Goal: Download file/media

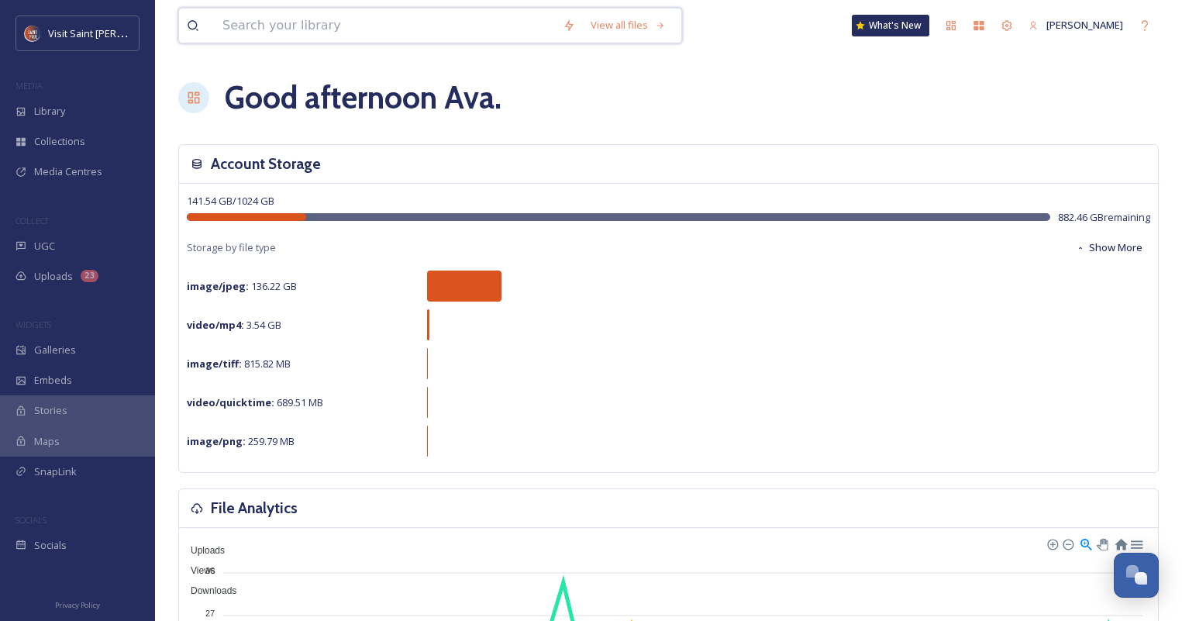
click at [392, 24] on input at bounding box center [385, 26] width 340 height 34
type input "patio passport"
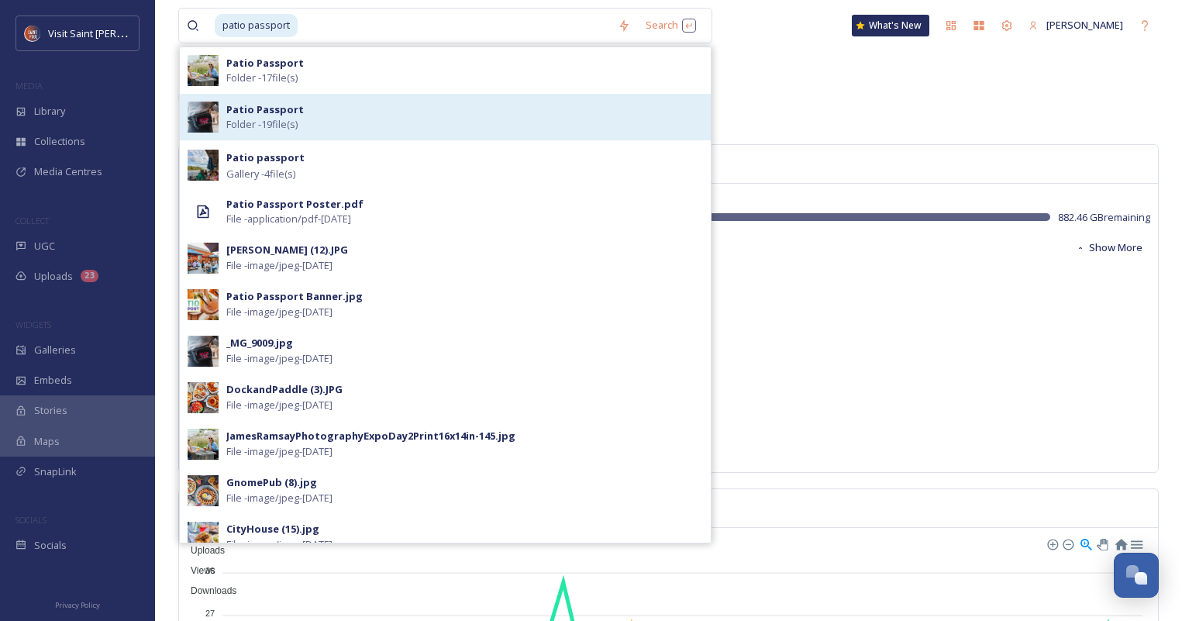
click at [380, 126] on div "Patio Passport Folder - 19 file(s)" at bounding box center [464, 116] width 477 height 29
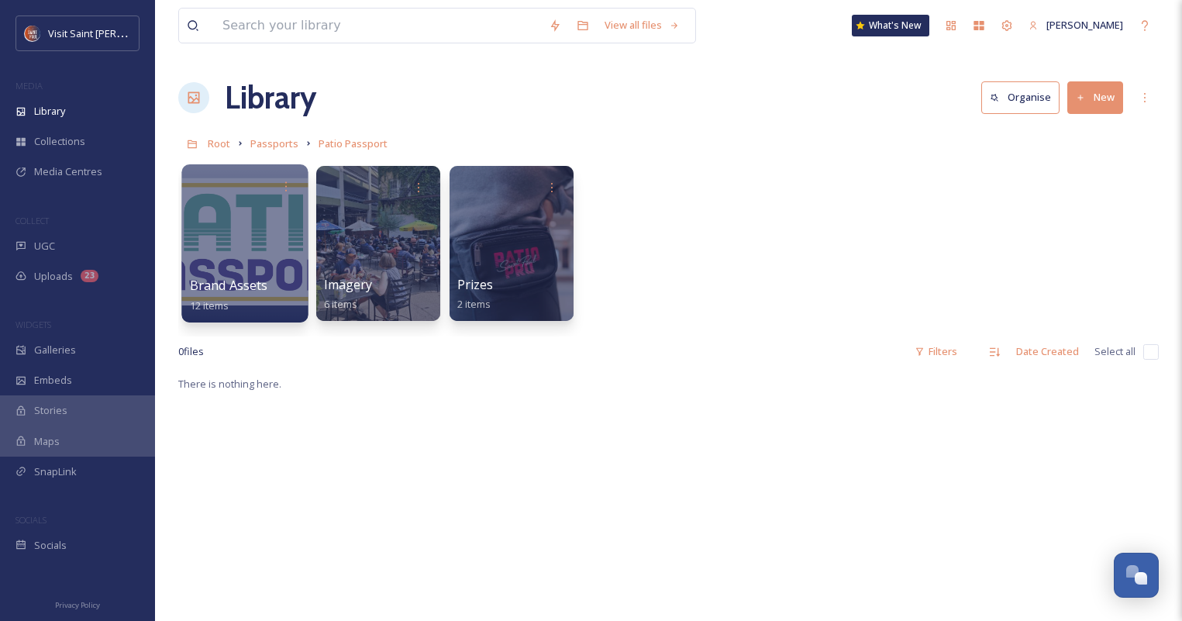
click at [277, 242] on div at bounding box center [244, 243] width 126 height 158
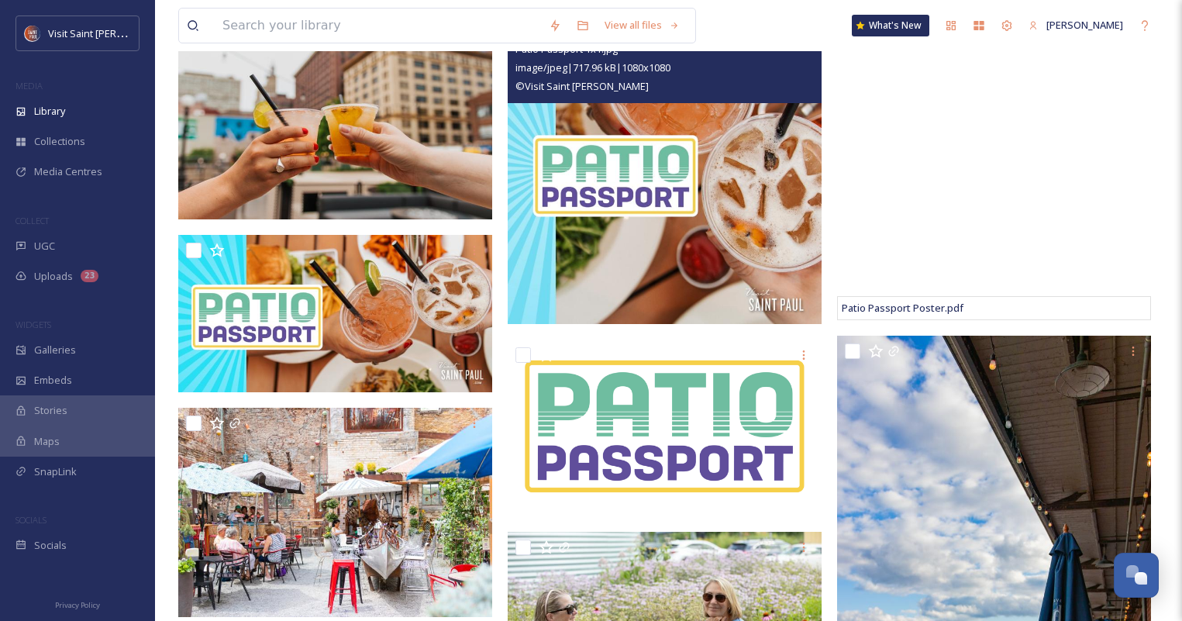
scroll to position [310, 0]
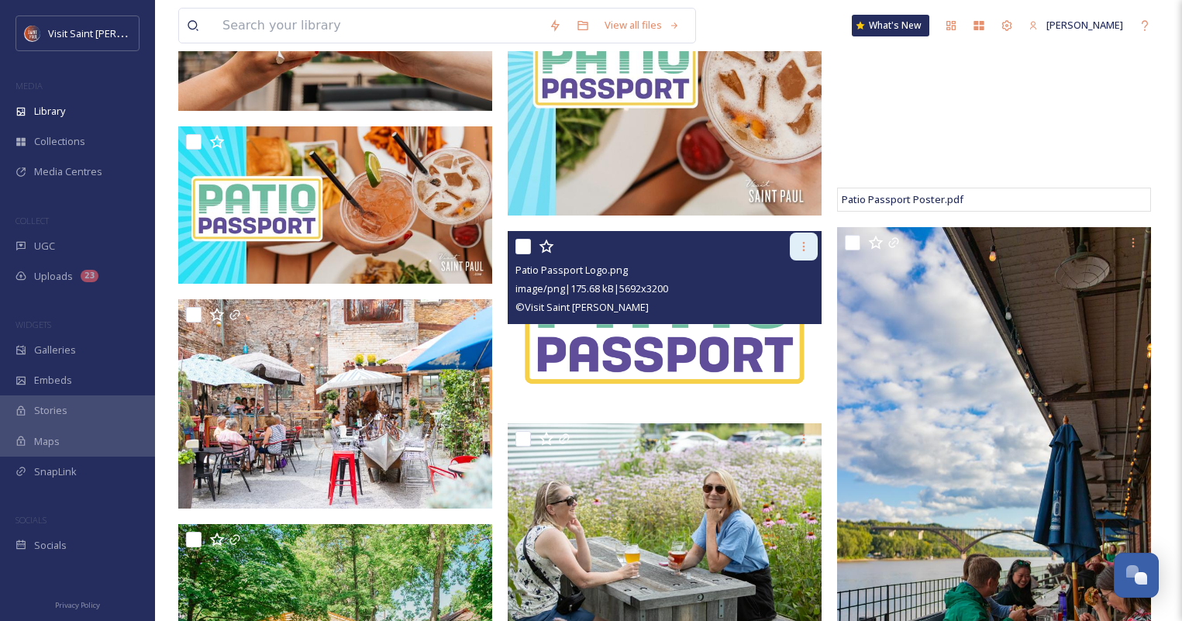
click at [798, 250] on icon at bounding box center [804, 246] width 12 height 12
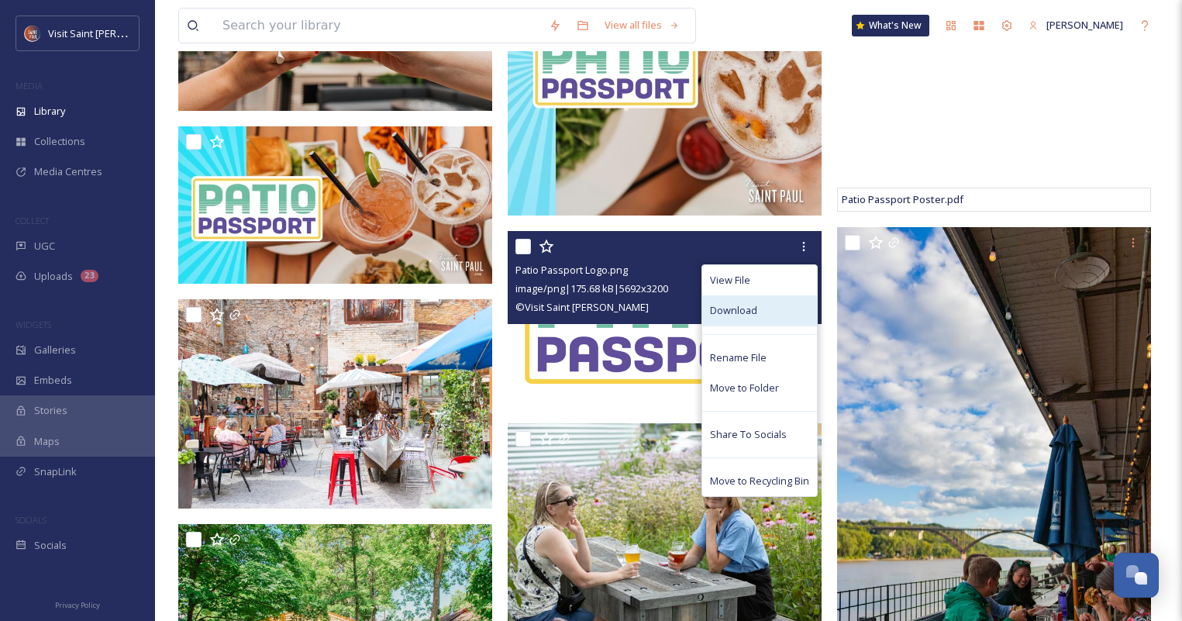
click at [778, 312] on div "Download" at bounding box center [759, 310] width 115 height 30
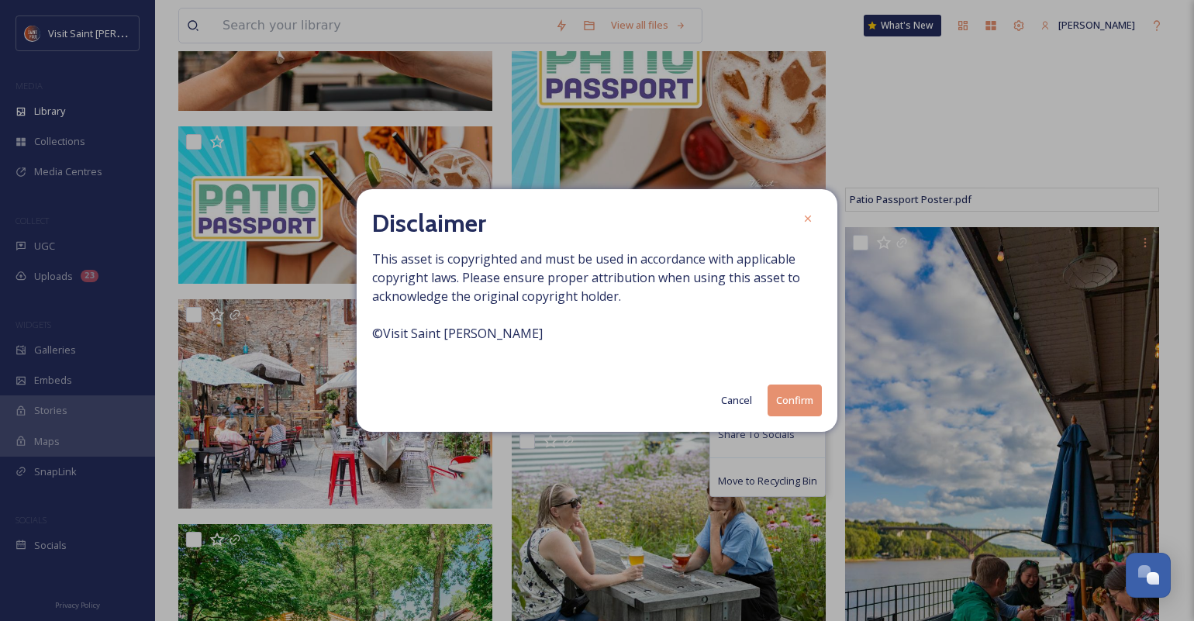
click at [816, 399] on button "Confirm" at bounding box center [795, 401] width 54 height 32
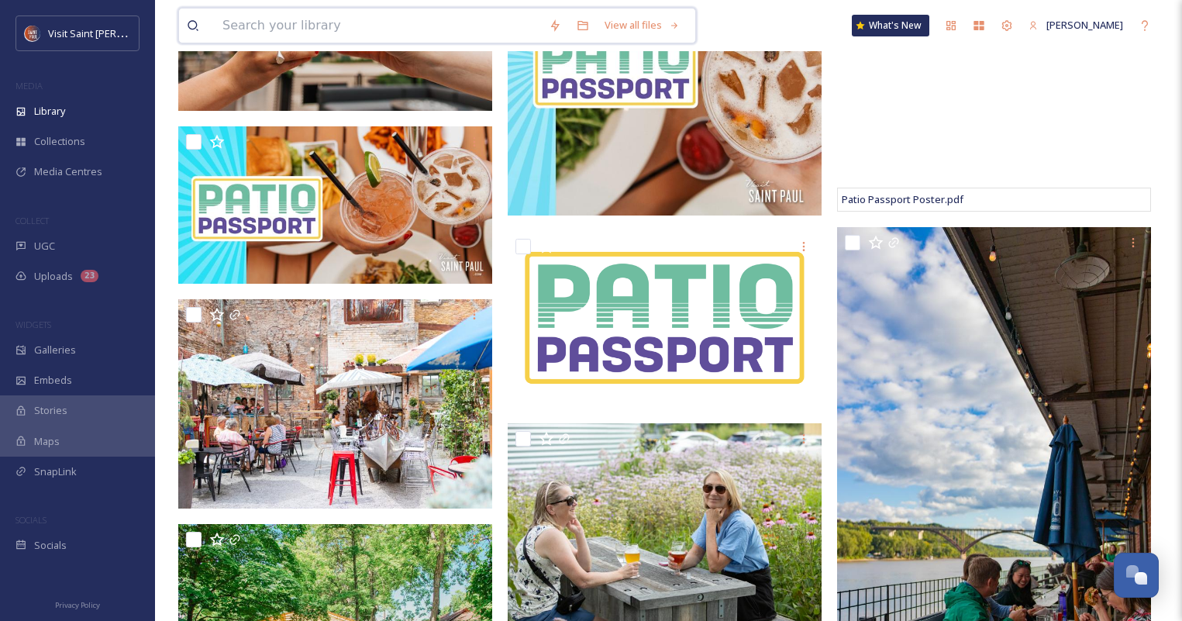
click at [373, 33] on input at bounding box center [378, 26] width 326 height 34
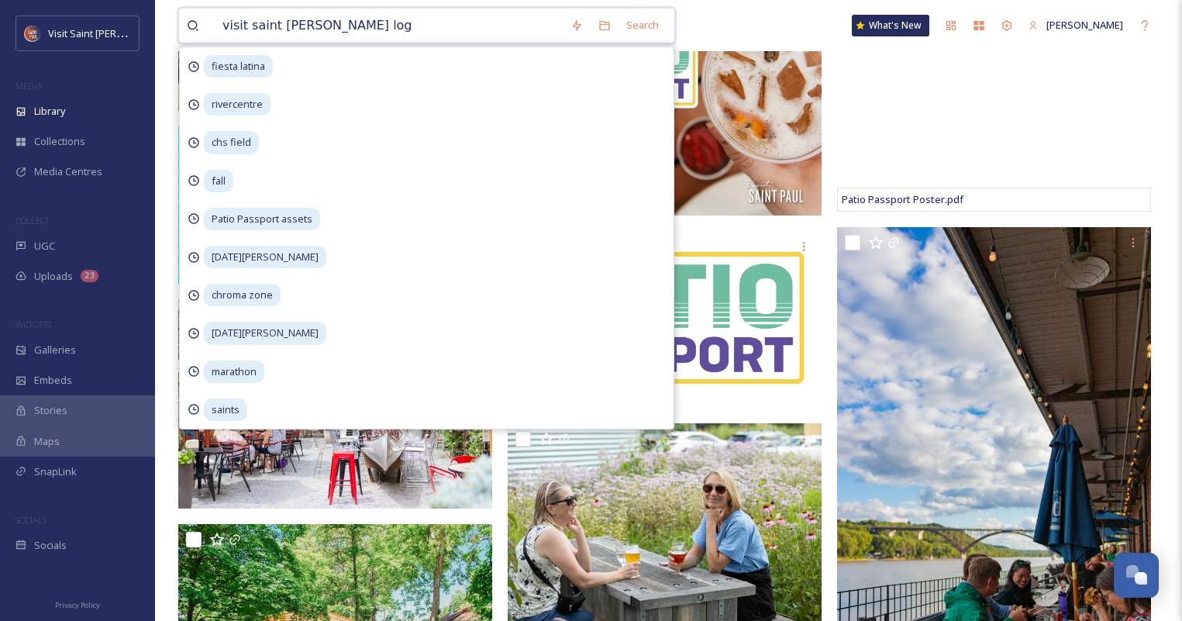
type input "visit saint [PERSON_NAME] logo"
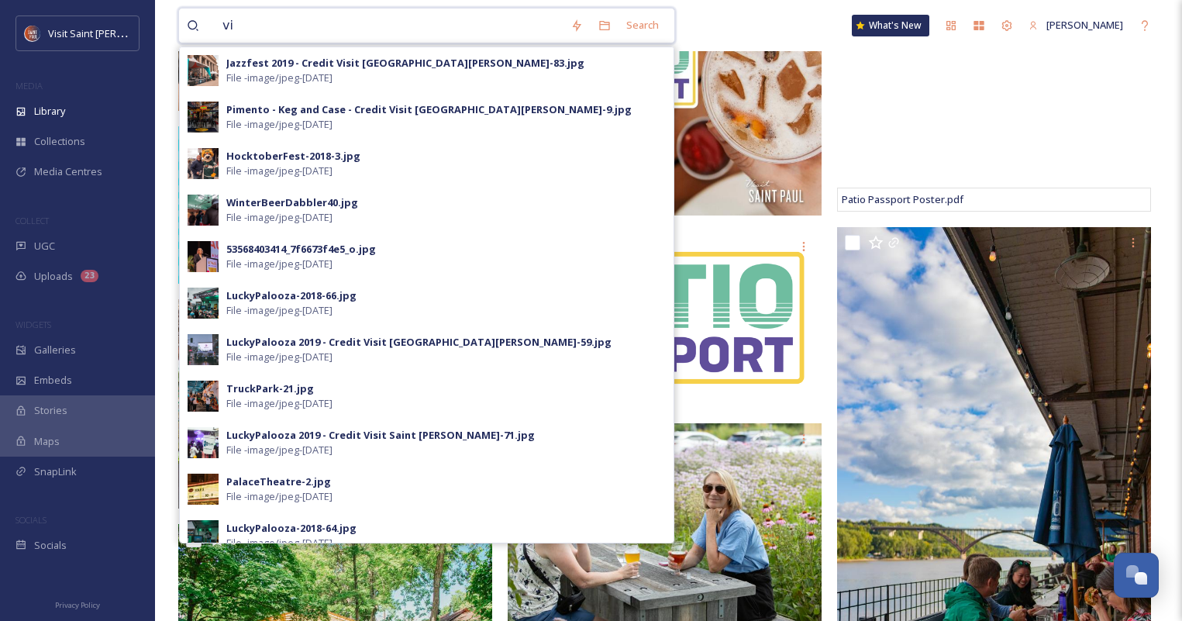
type input "v"
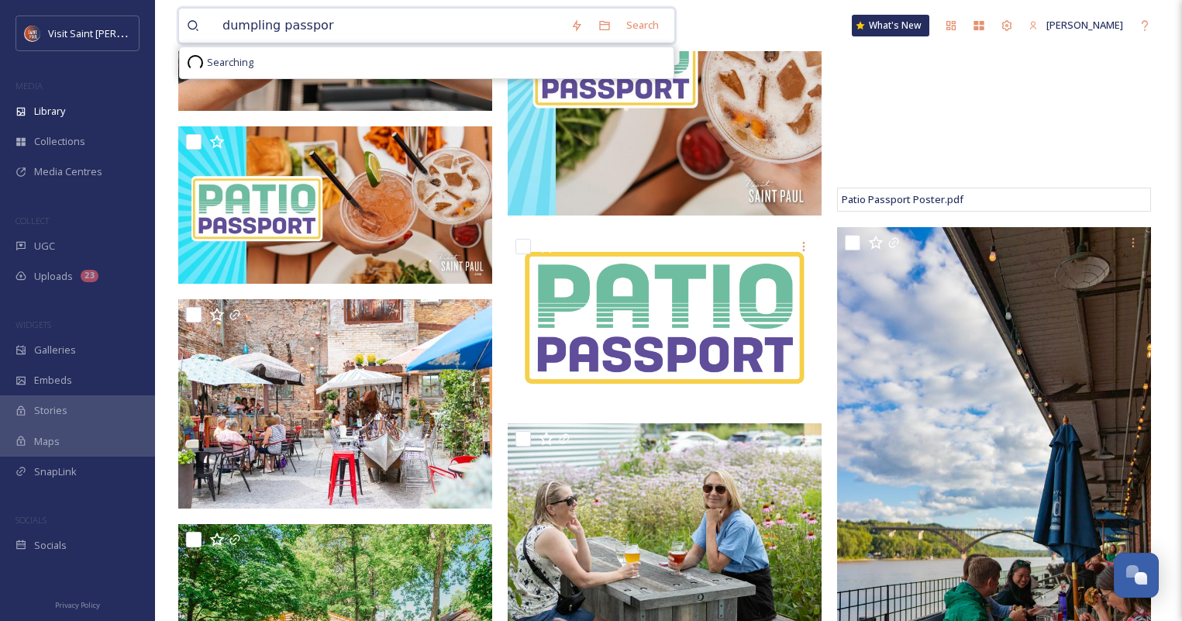
type input "dumpling passport"
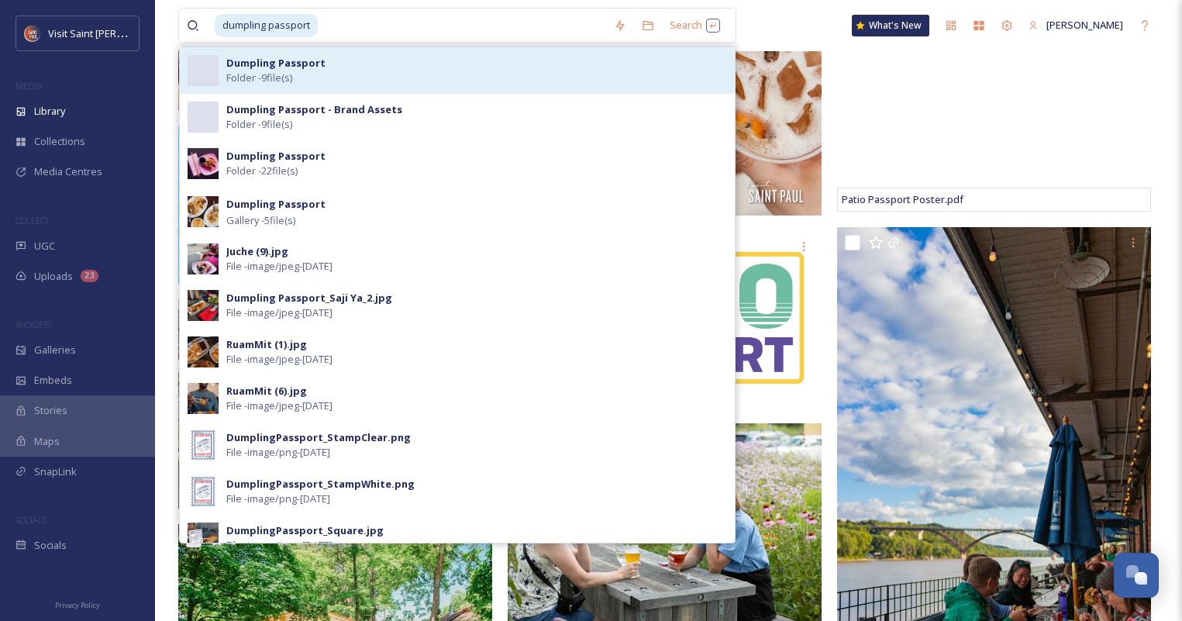
click at [383, 64] on div "Dumpling Passport Folder - 9 file(s)" at bounding box center [476, 70] width 501 height 29
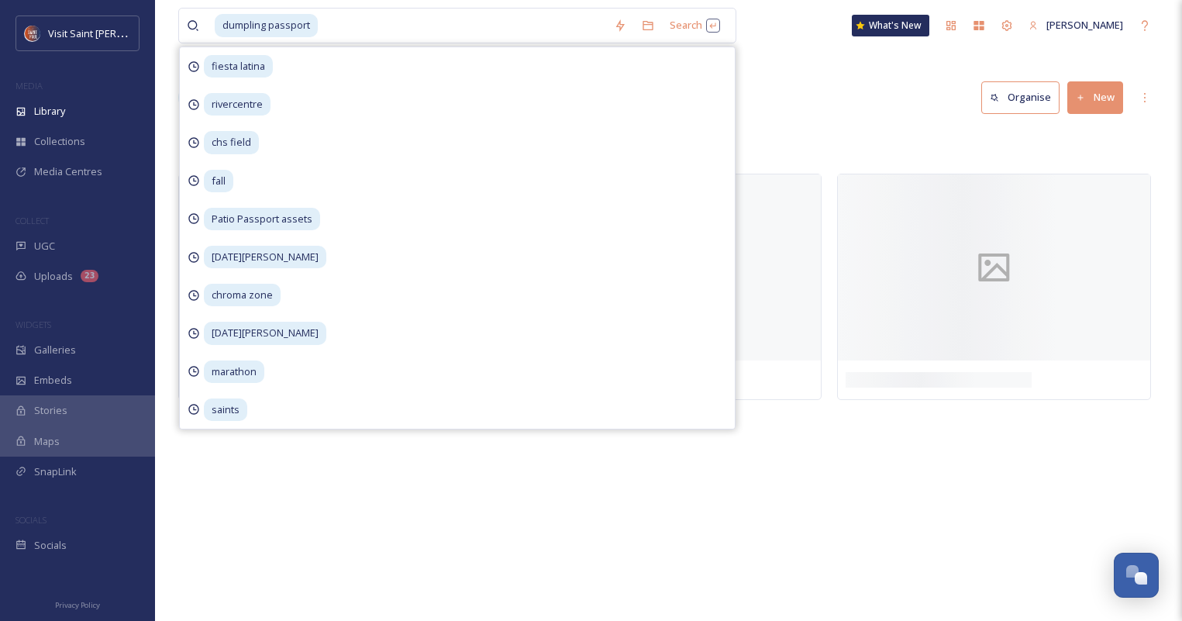
click at [858, 52] on div "dumpling passport Search fiesta latina rivercentre chs field fall Patio Passpor…" at bounding box center [668, 310] width 1027 height 621
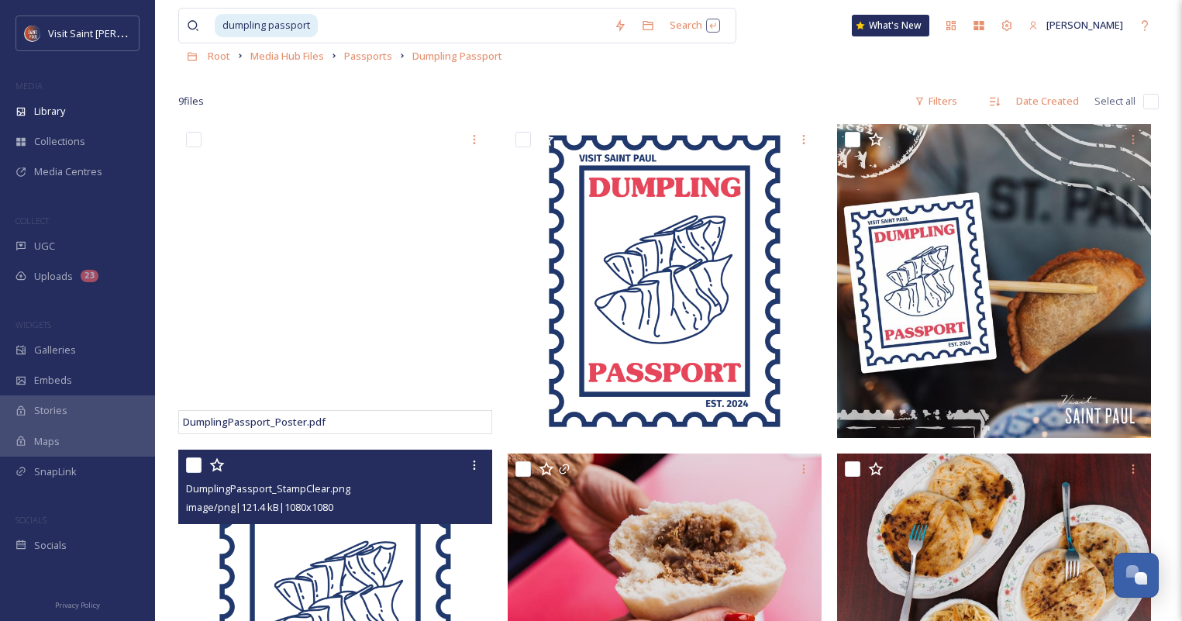
scroll to position [233, 0]
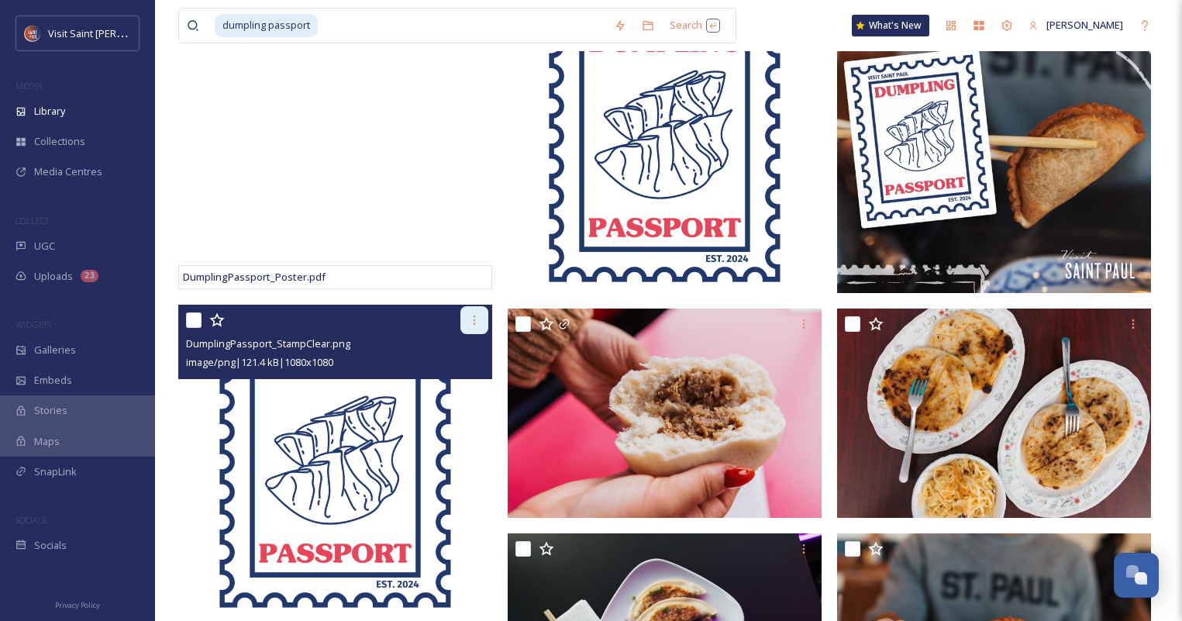
click at [467, 310] on div at bounding box center [475, 320] width 28 height 28
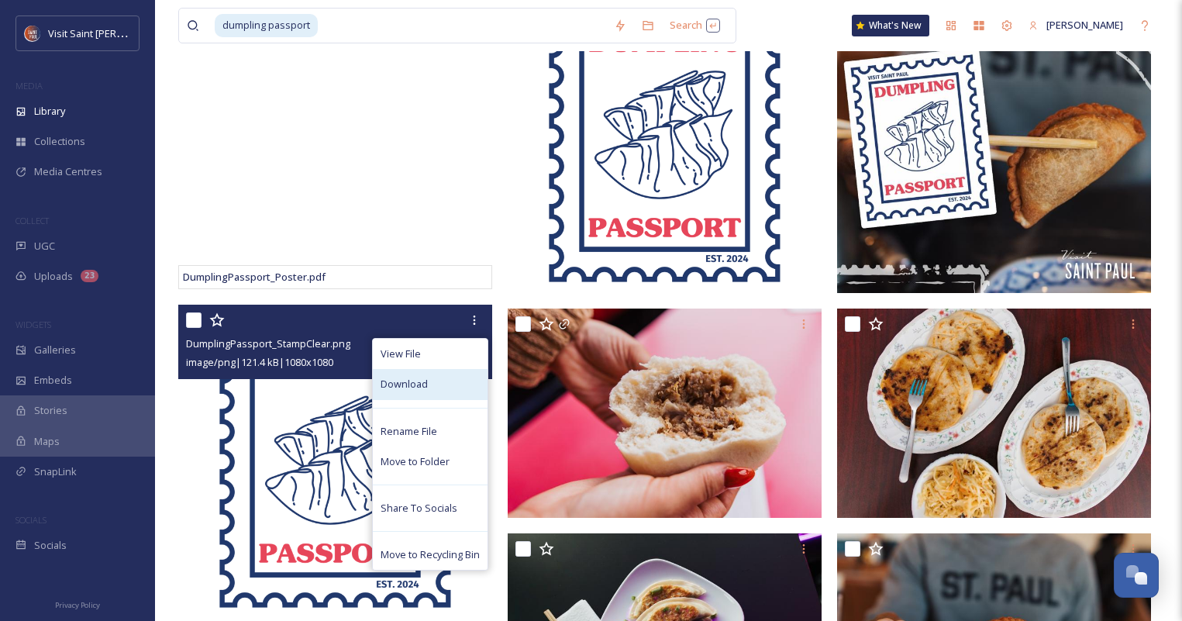
click at [458, 373] on div "Download" at bounding box center [430, 384] width 115 height 30
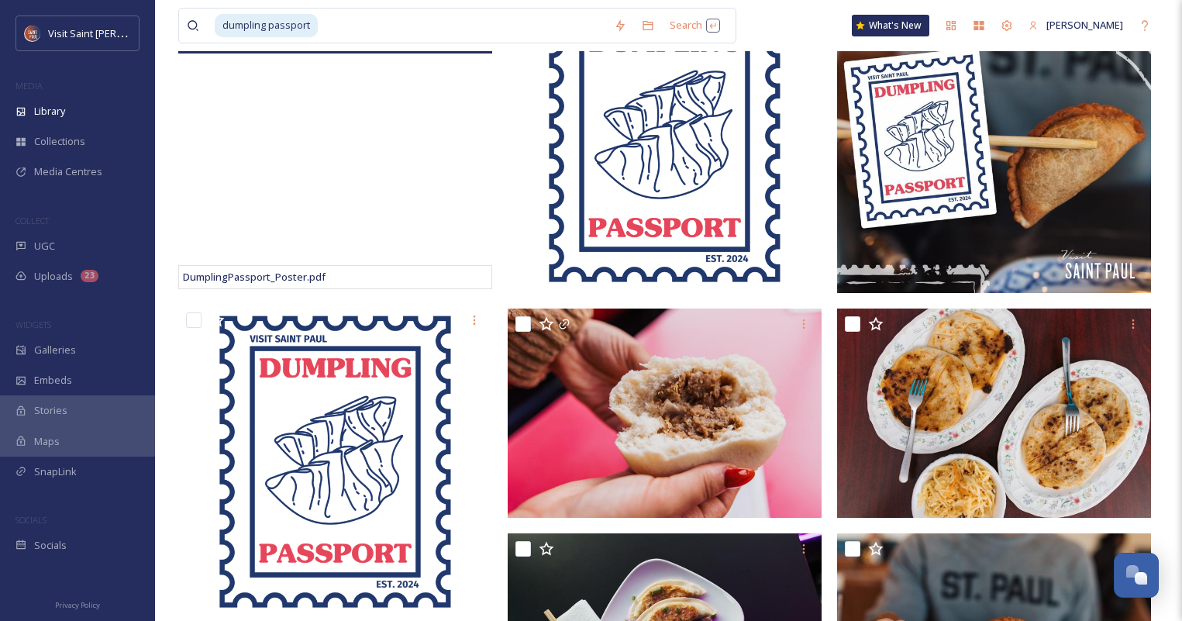
scroll to position [78, 0]
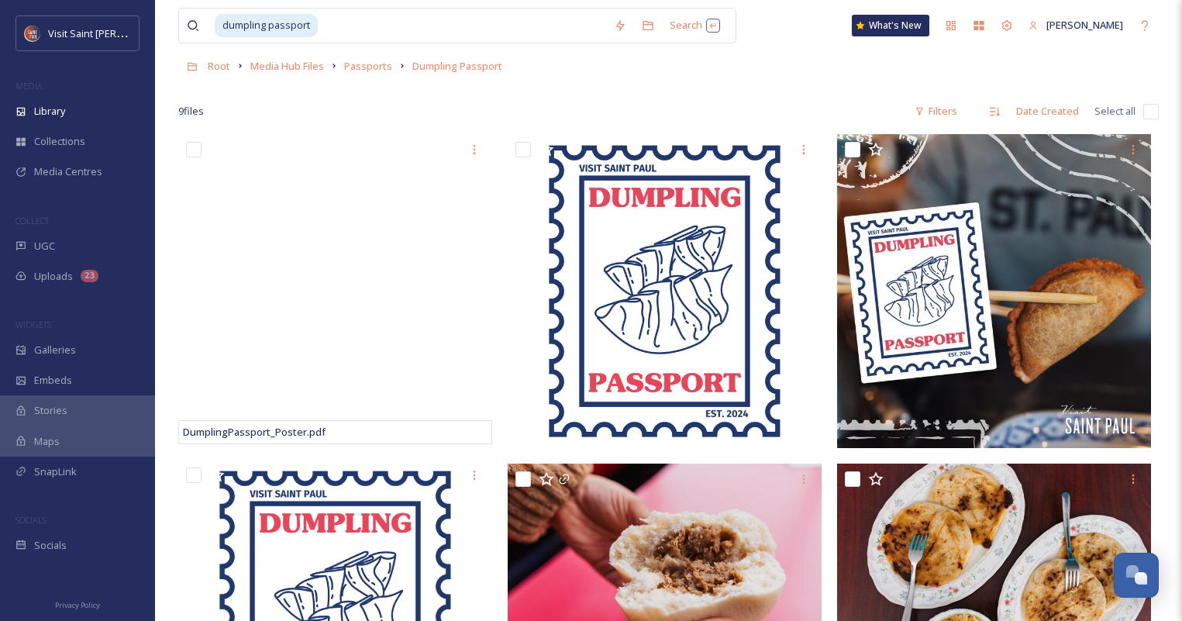
click at [751, 93] on div at bounding box center [668, 89] width 981 height 16
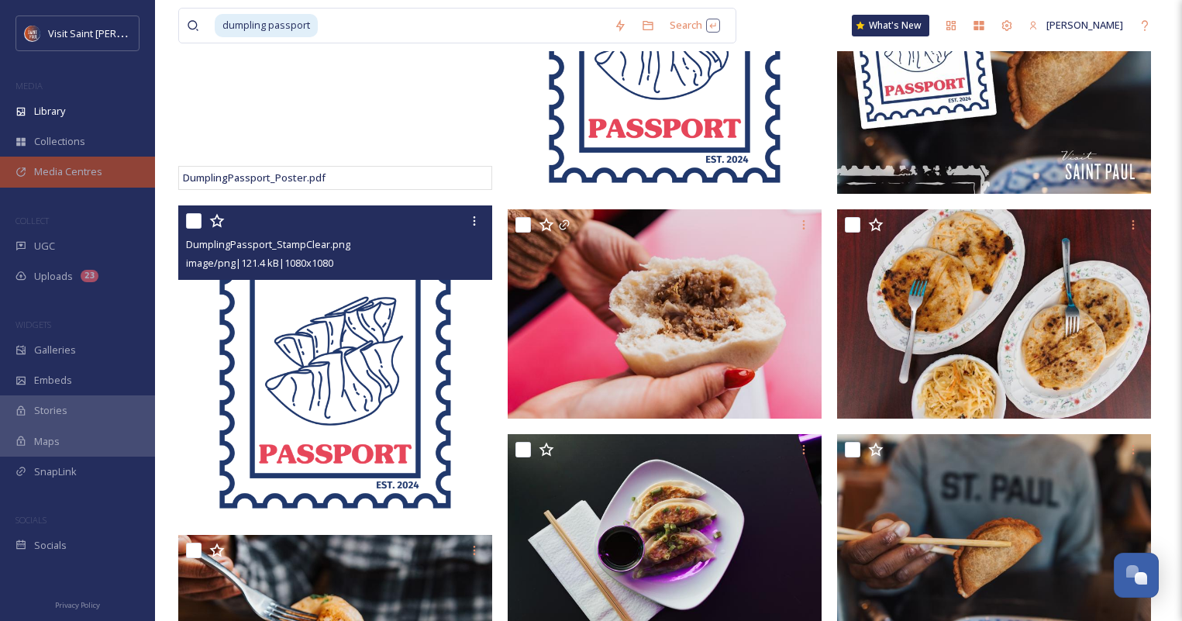
scroll to position [233, 0]
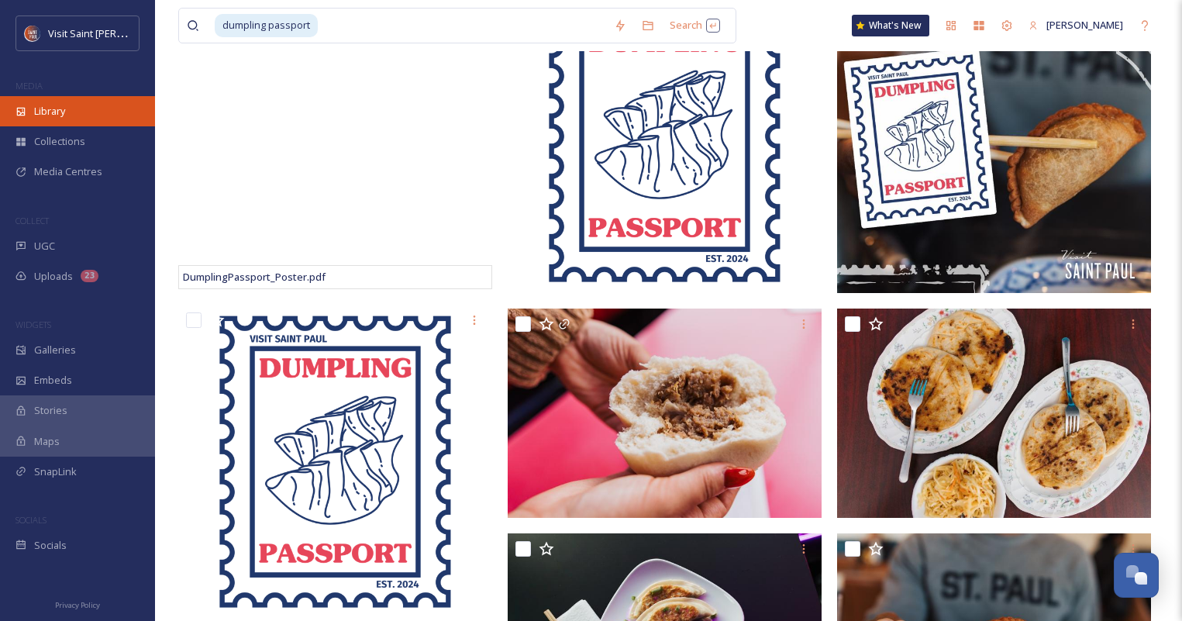
click at [84, 110] on div "Library" at bounding box center [77, 111] width 155 height 30
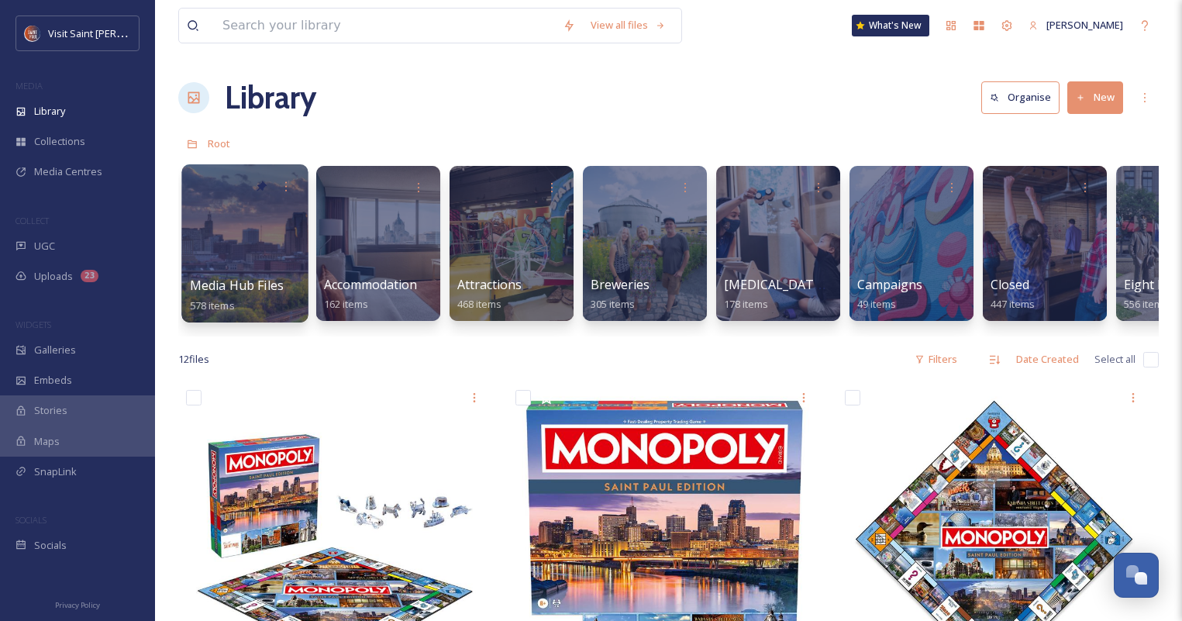
click at [238, 270] on div at bounding box center [244, 243] width 126 height 158
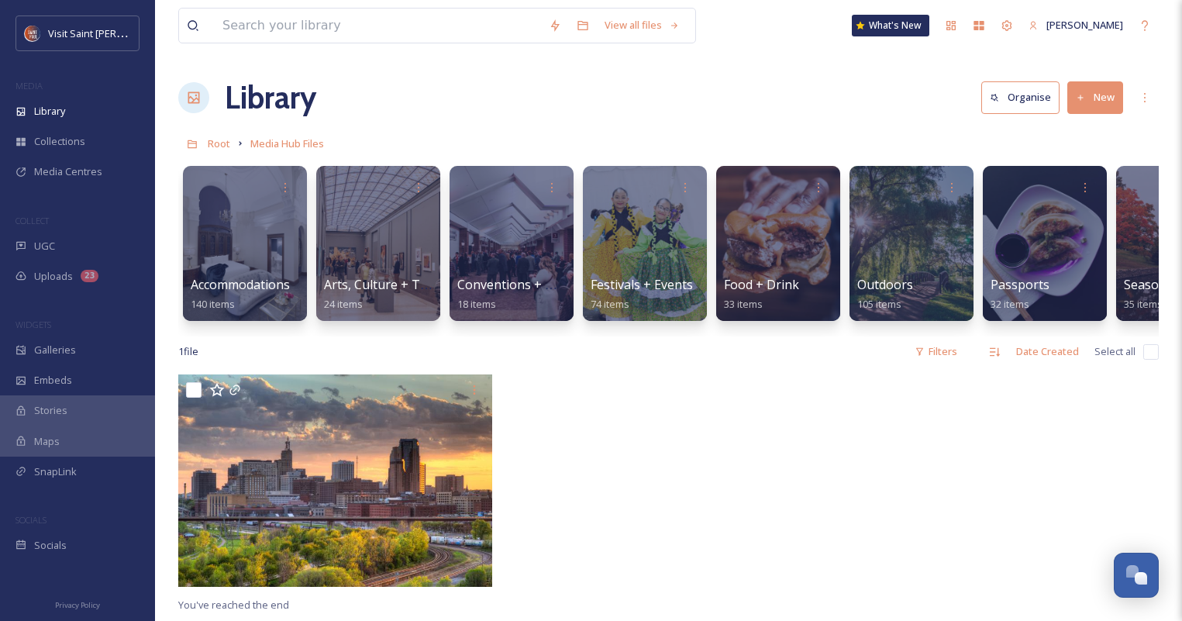
scroll to position [0, 486]
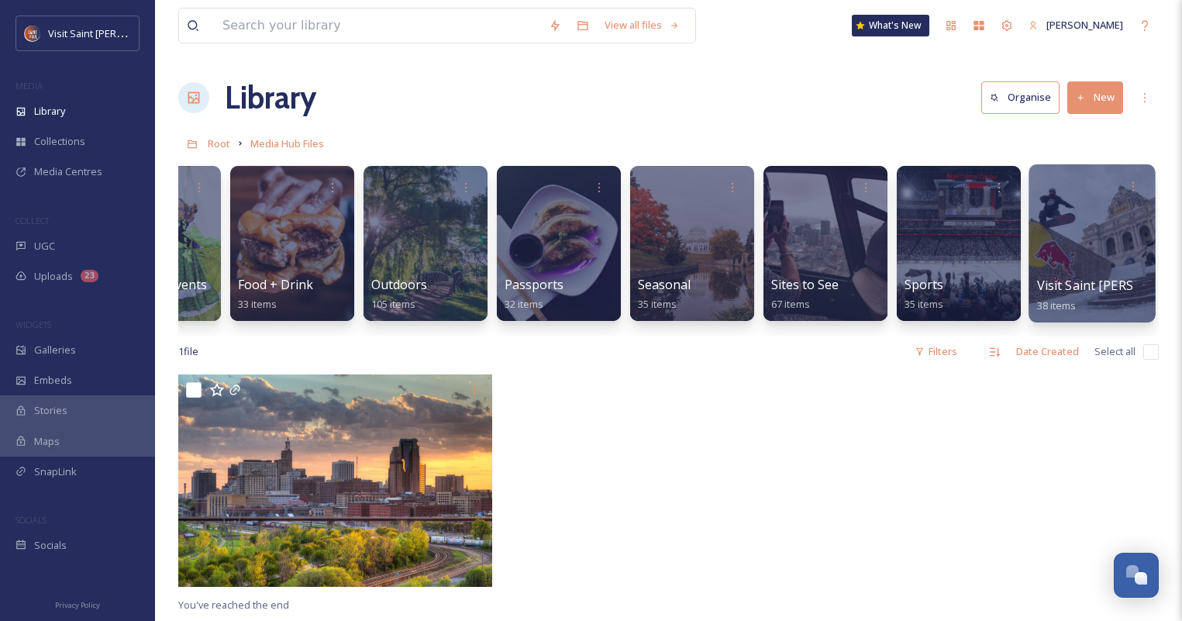
click at [1115, 230] on div at bounding box center [1092, 243] width 126 height 158
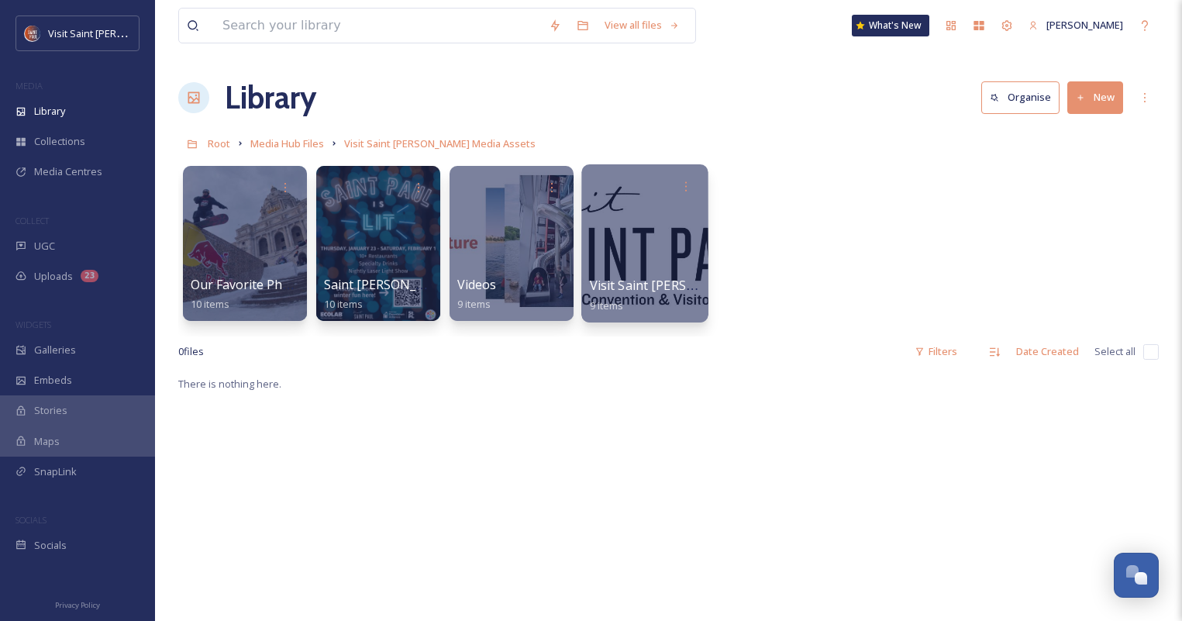
click at [684, 245] on div at bounding box center [645, 243] width 126 height 158
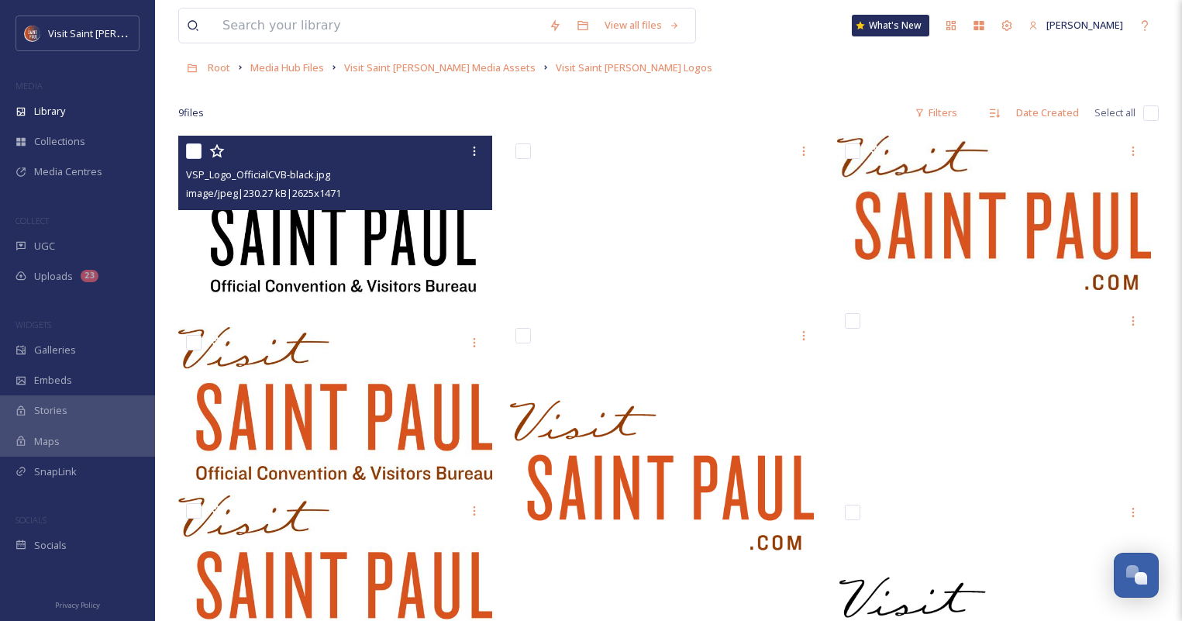
scroll to position [74, 0]
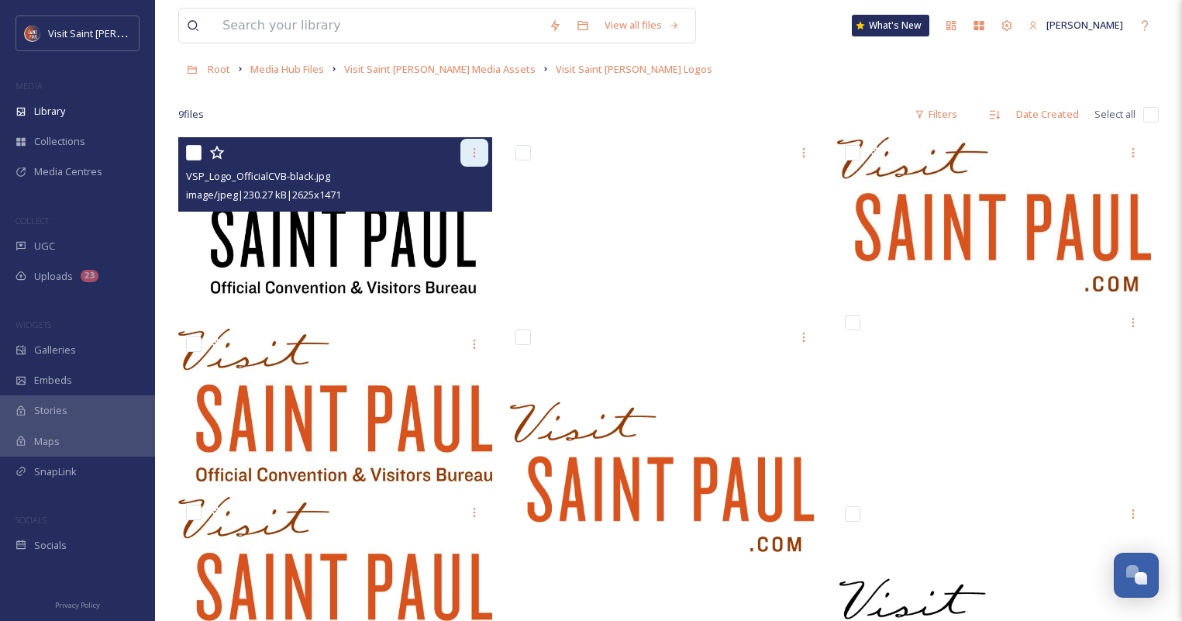
click at [477, 153] on icon at bounding box center [474, 153] width 12 height 12
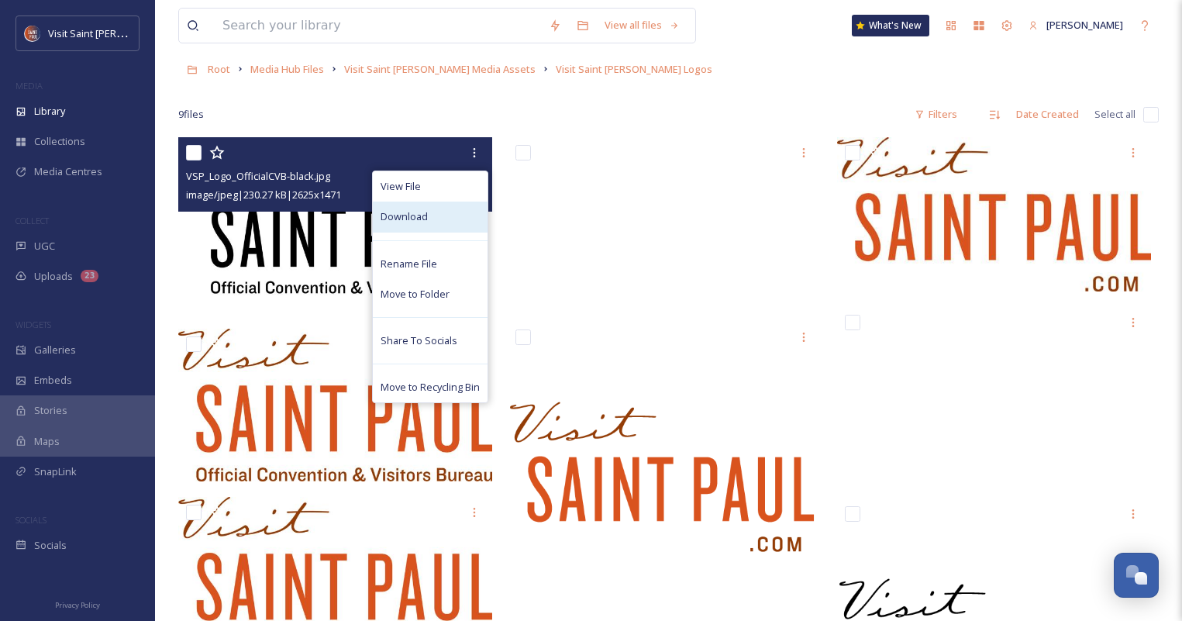
click at [443, 225] on div "Download" at bounding box center [430, 217] width 115 height 30
